Goal: Find specific page/section: Find specific page/section

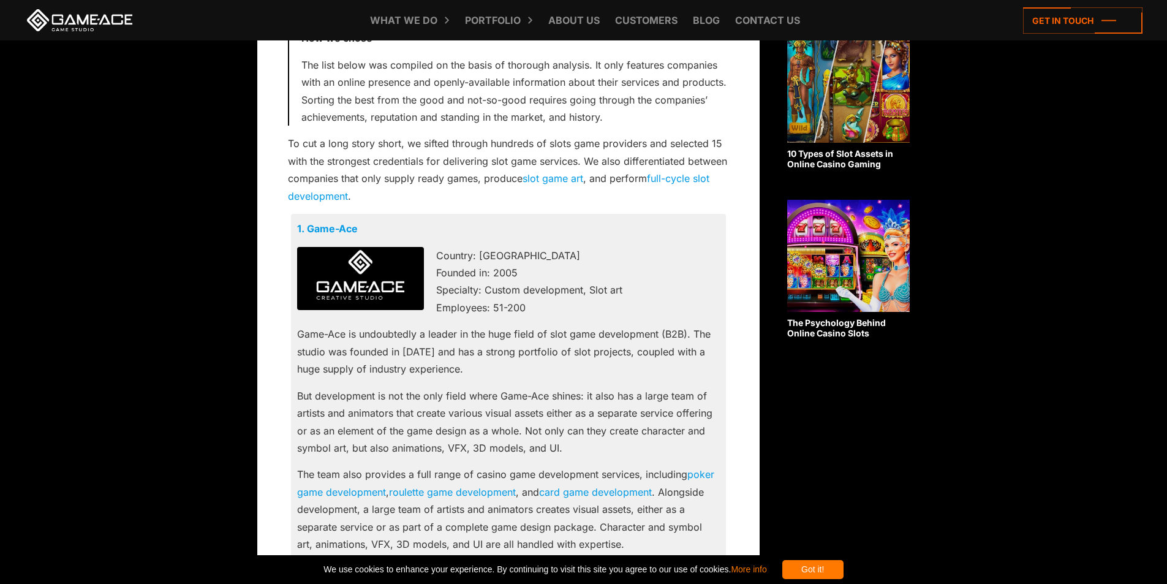
scroll to position [758, 0]
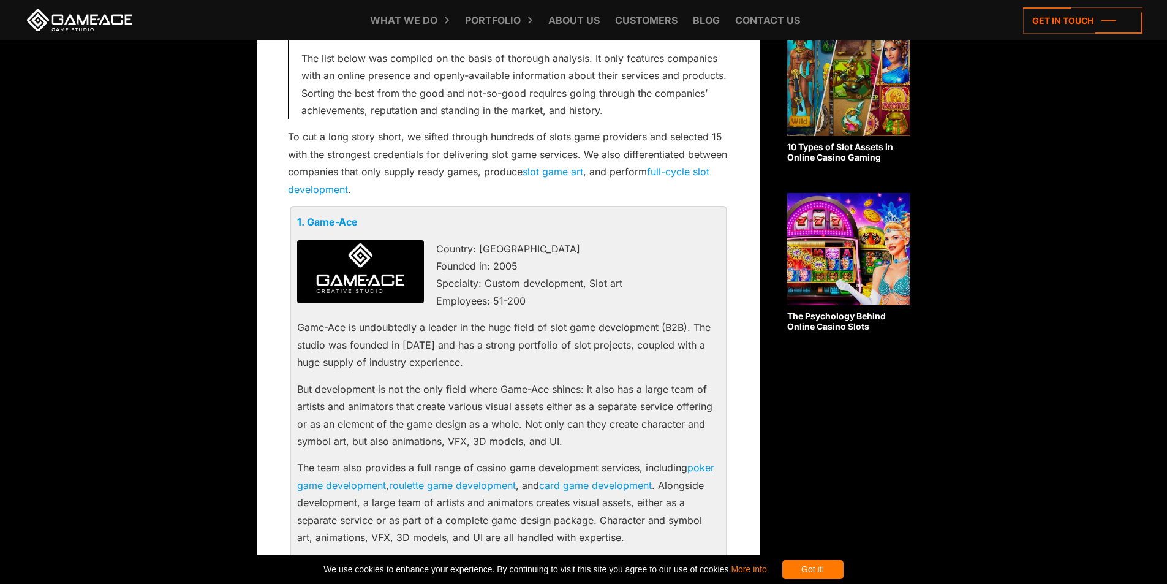
click at [337, 223] on link "1. Game-Ace" at bounding box center [327, 222] width 61 height 12
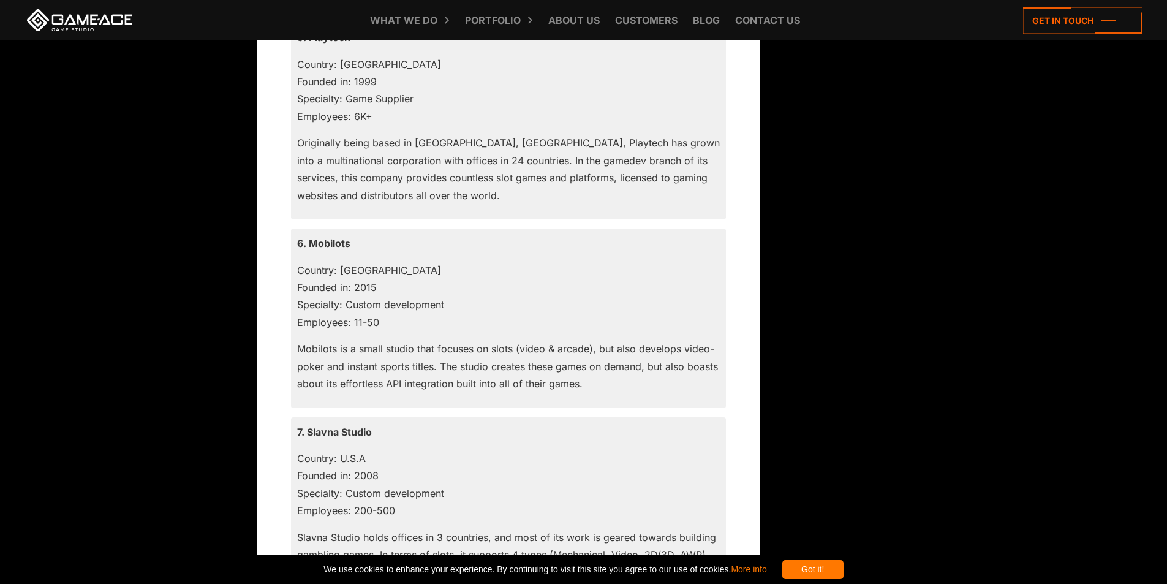
scroll to position [2042, 0]
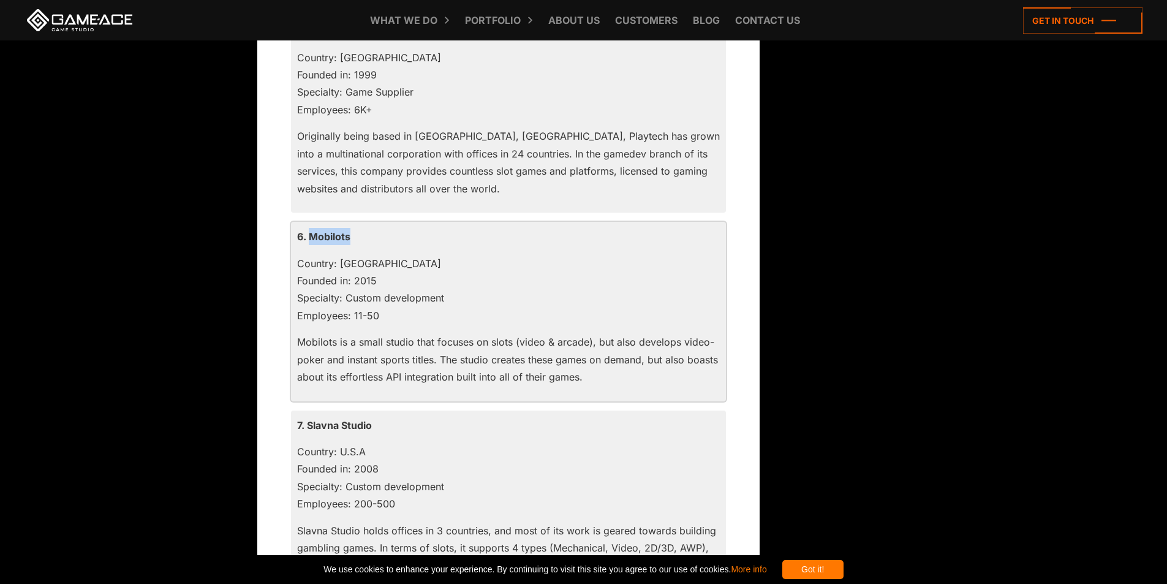
drag, startPoint x: 359, startPoint y: 236, endPoint x: 309, endPoint y: 233, distance: 49.7
click at [309, 233] on p "6. Mobilots" at bounding box center [508, 236] width 423 height 17
copy p "Mobilots"
click at [328, 235] on p "6. Mobilots" at bounding box center [508, 236] width 423 height 17
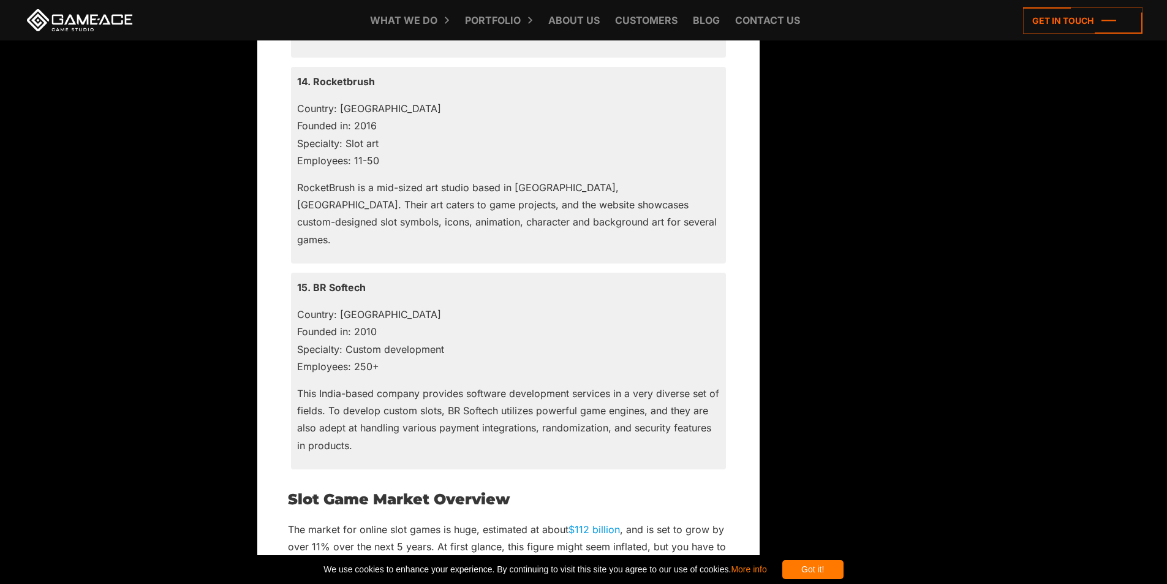
scroll to position [3789, 0]
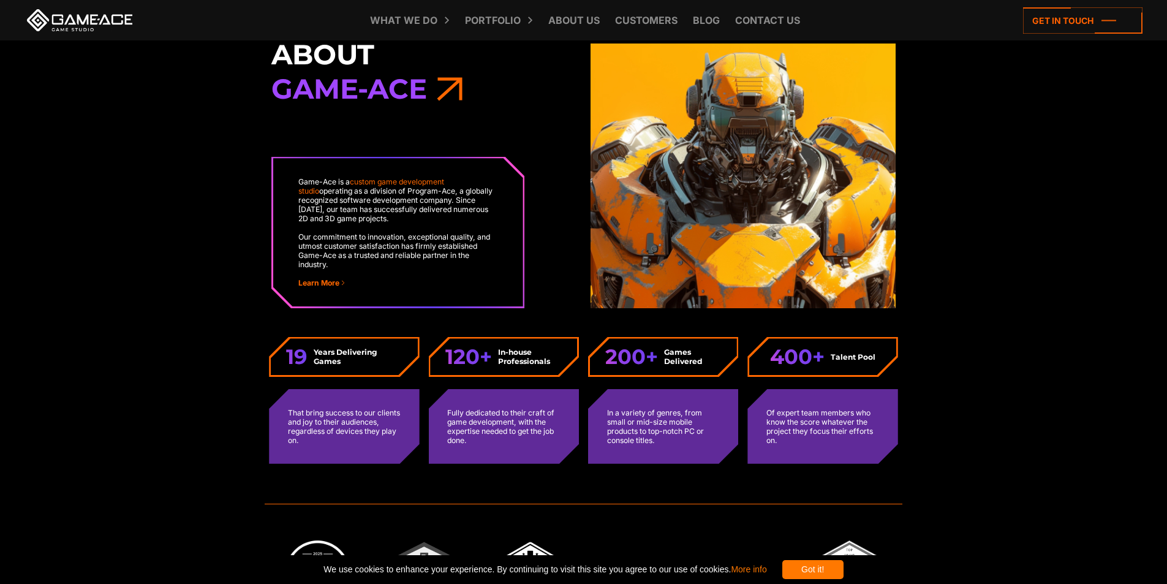
scroll to position [3079, 0]
